Goal: Complete application form: Complete application form

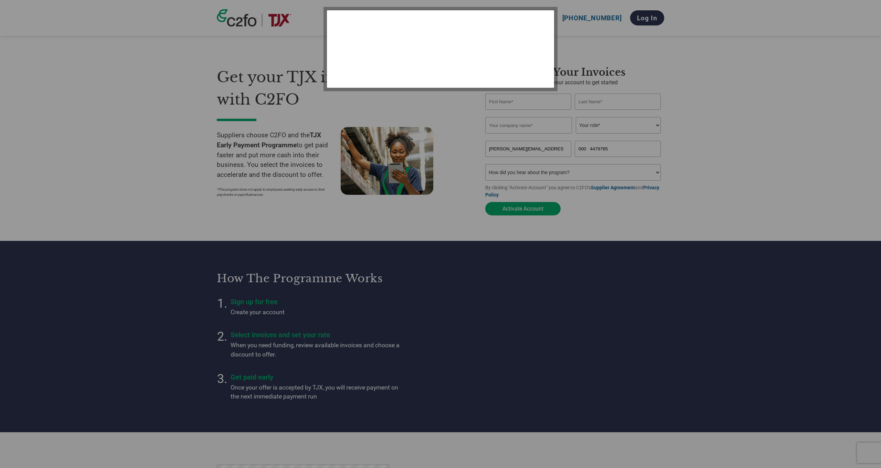
select select "en-[GEOGRAPHIC_DATA]"
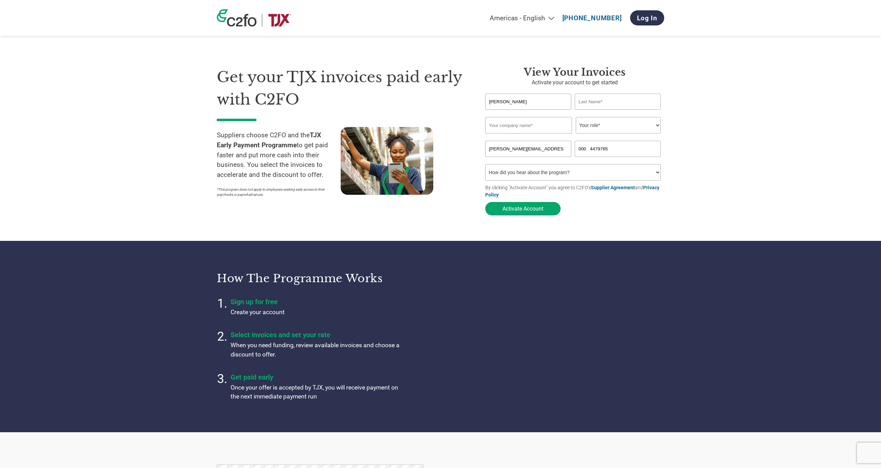
type input "[PERSON_NAME]"
type input "fenwick"
type input "EXGPro INc"
select select "OWNER_FOUNDER"
select select "Other"
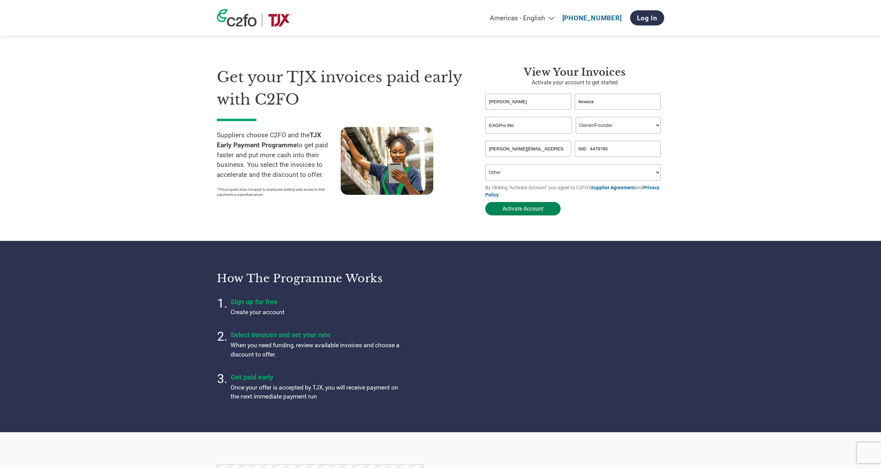
click at [526, 208] on button "Activate Account" at bounding box center [522, 208] width 75 height 13
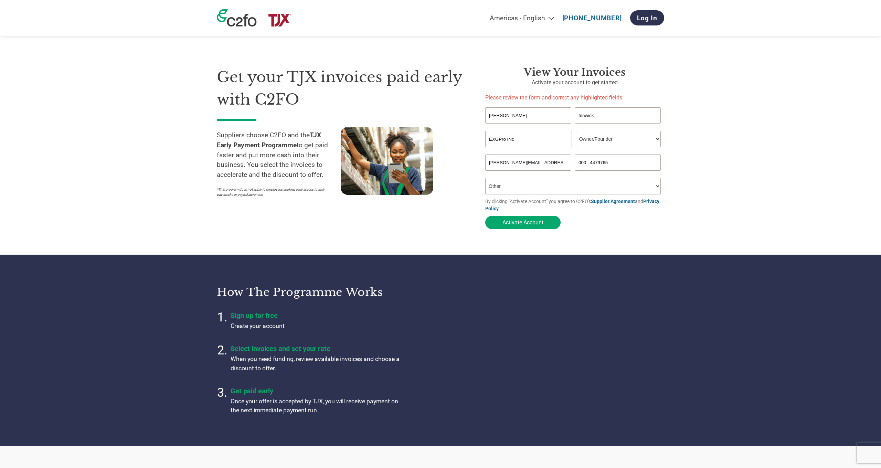
drag, startPoint x: 613, startPoint y: 162, endPoint x: 559, endPoint y: 160, distance: 54.1
click at [559, 160] on div "[PERSON_NAME][EMAIL_ADDRESS][DOMAIN_NAME] 000 4479765" at bounding box center [574, 163] width 179 height 16
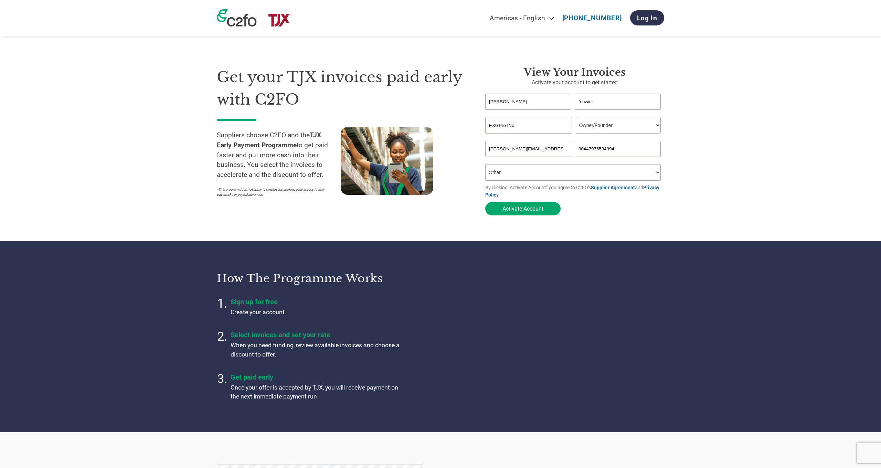
click at [507, 209] on button "Activate Account" at bounding box center [522, 208] width 75 height 13
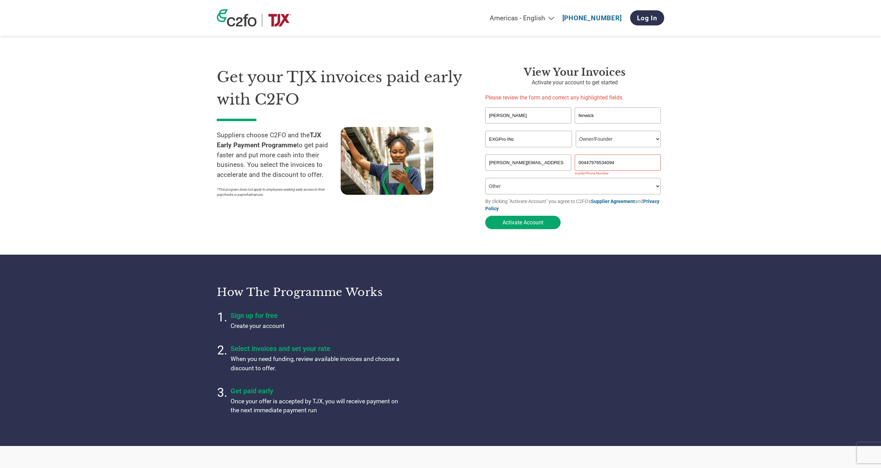
drag, startPoint x: 588, startPoint y: 161, endPoint x: 595, endPoint y: 163, distance: 7.7
click at [588, 161] on input "00447976534094" at bounding box center [618, 163] width 86 height 16
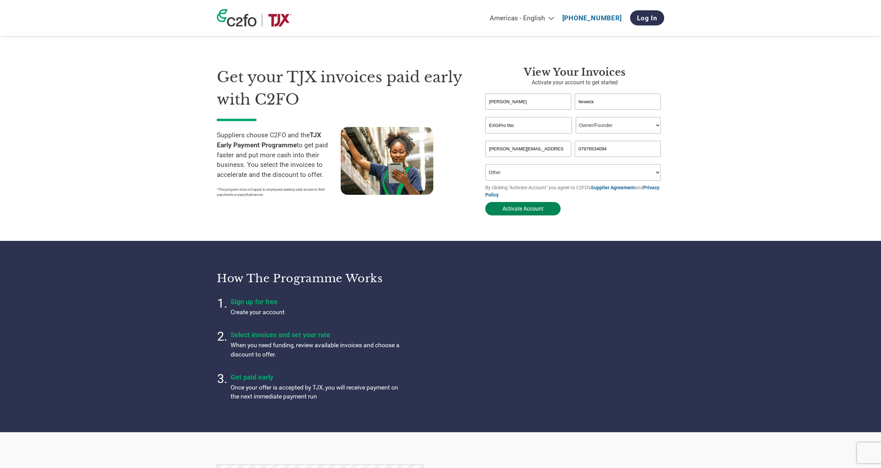
type input "07976534094"
click at [529, 208] on button "Activate Account" at bounding box center [522, 208] width 75 height 13
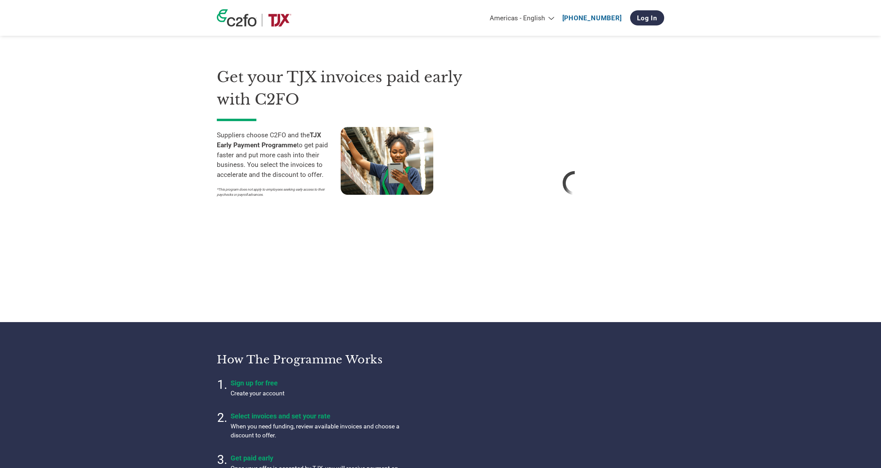
select select "en-[GEOGRAPHIC_DATA]"
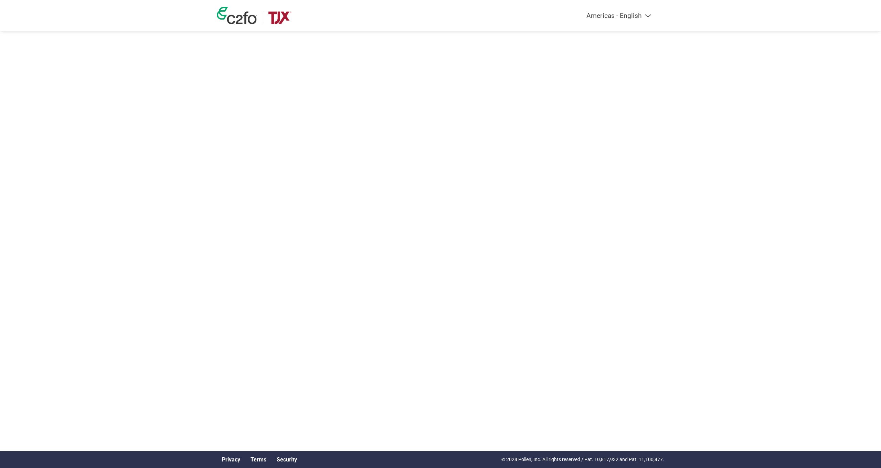
select select "en-[GEOGRAPHIC_DATA]"
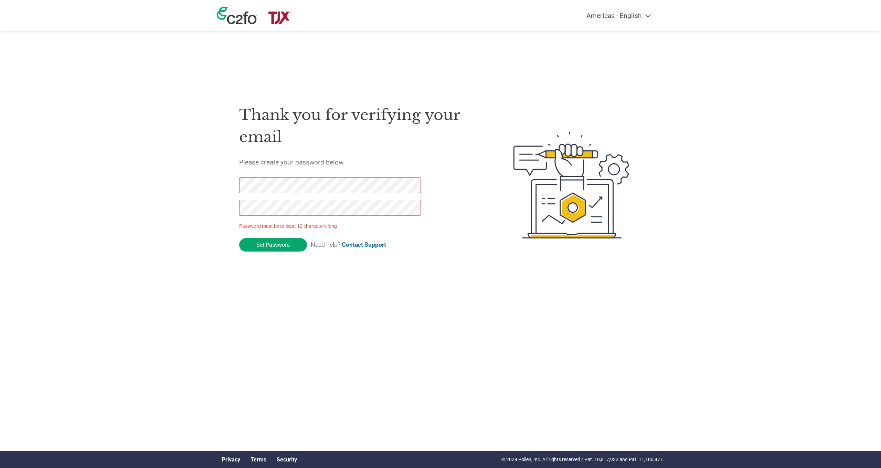
drag, startPoint x: 267, startPoint y: 242, endPoint x: 215, endPoint y: 184, distance: 78.5
click at [215, 184] on div "Americas - English Américas - Español [GEOGRAPHIC_DATA] - Português Amériques -…" at bounding box center [440, 157] width 881 height 315
click at [225, 186] on div "Thank you for verifying your email Please create your password below. Password …" at bounding box center [440, 185] width 447 height 182
click at [226, 182] on div "Thank you for verifying your email Please create your password below. Password …" at bounding box center [440, 185] width 447 height 182
click at [238, 208] on div "Thank you for verifying your email Please create your password below. Password …" at bounding box center [440, 185] width 447 height 182
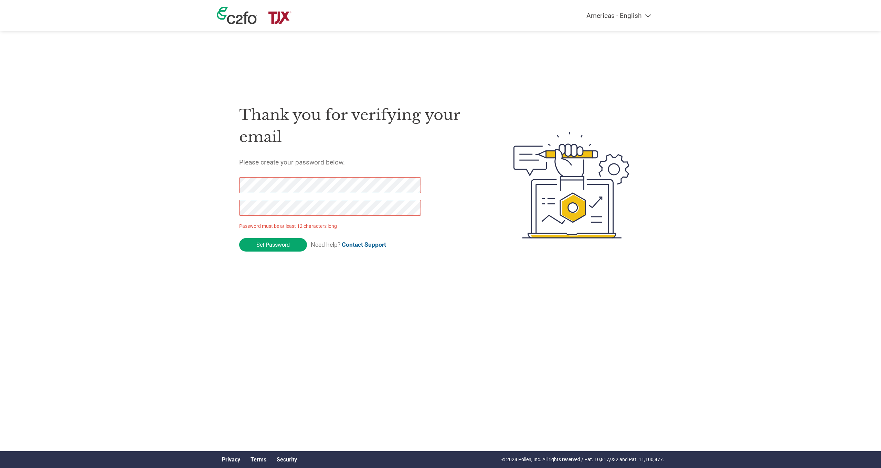
click at [226, 183] on div "Thank you for verifying your email Please create your password below. Password …" at bounding box center [440, 185] width 447 height 182
click at [259, 245] on input "Set Password" at bounding box center [273, 244] width 68 height 13
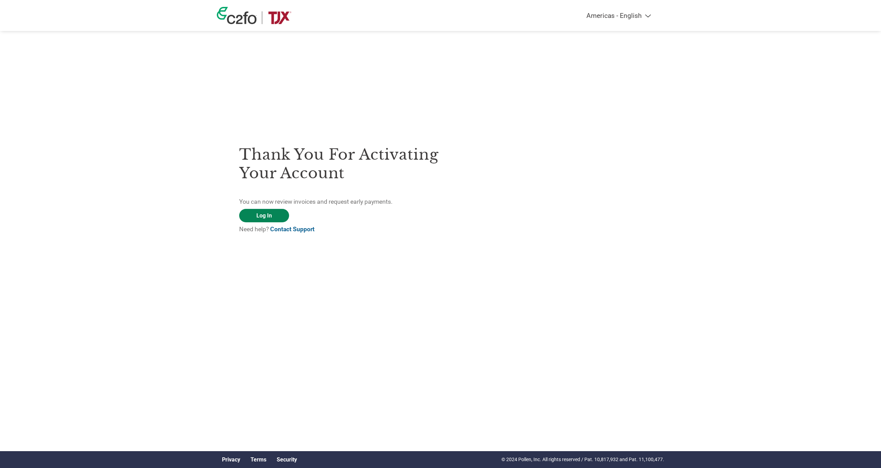
click at [258, 214] on link "Log In" at bounding box center [264, 215] width 50 height 13
